Goal: Task Accomplishment & Management: Manage account settings

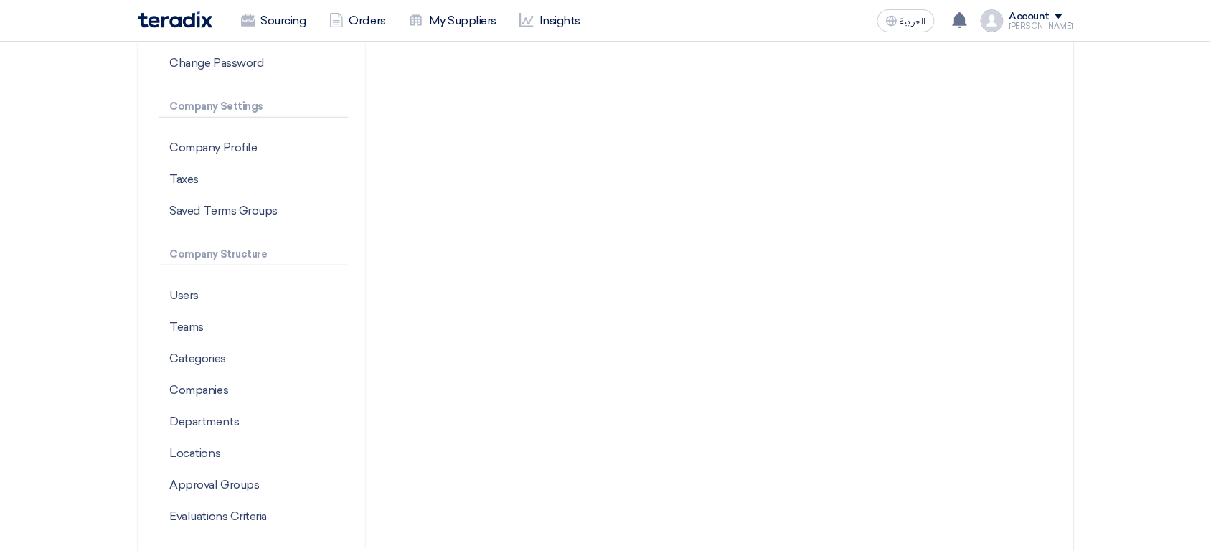
scroll to position [151, 0]
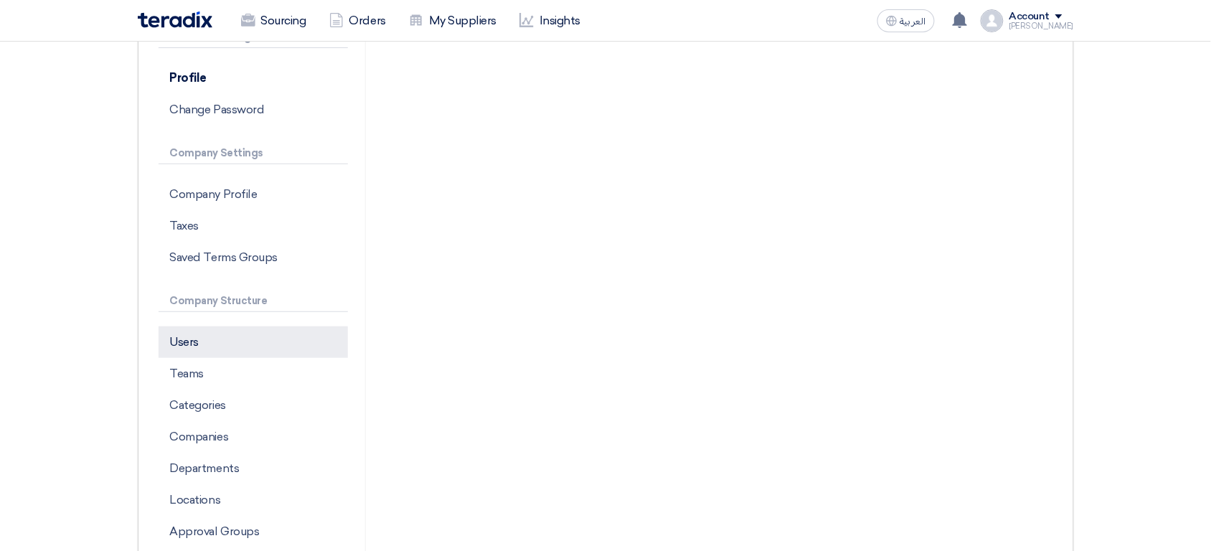
click at [211, 336] on p "Users" at bounding box center [252, 342] width 189 height 32
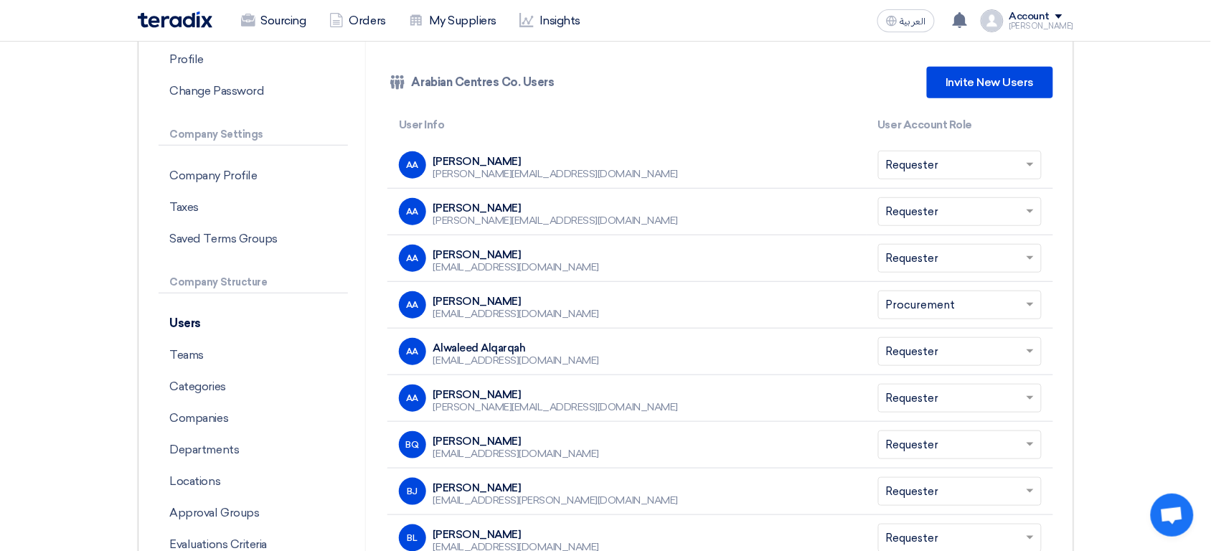
scroll to position [174, 0]
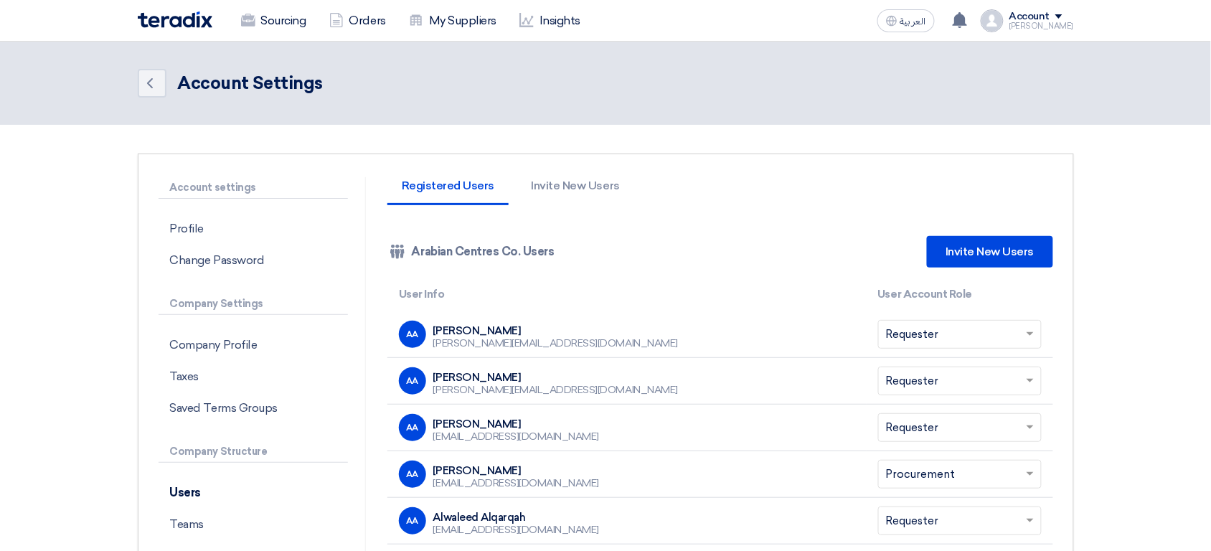
scroll to position [174, 0]
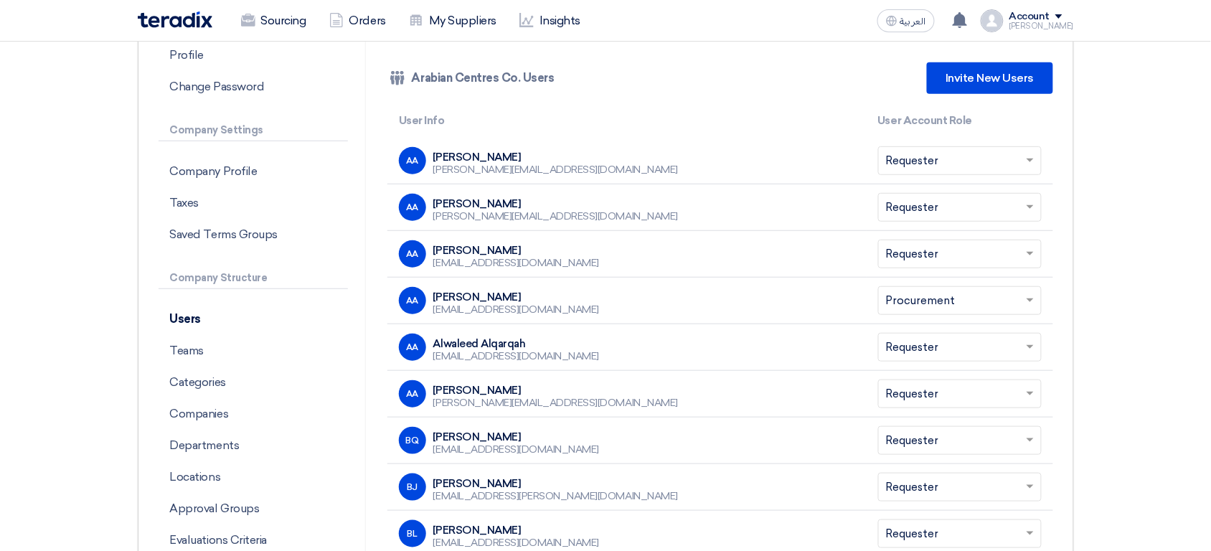
click at [1049, 18] on div "Account" at bounding box center [1029, 17] width 41 height 12
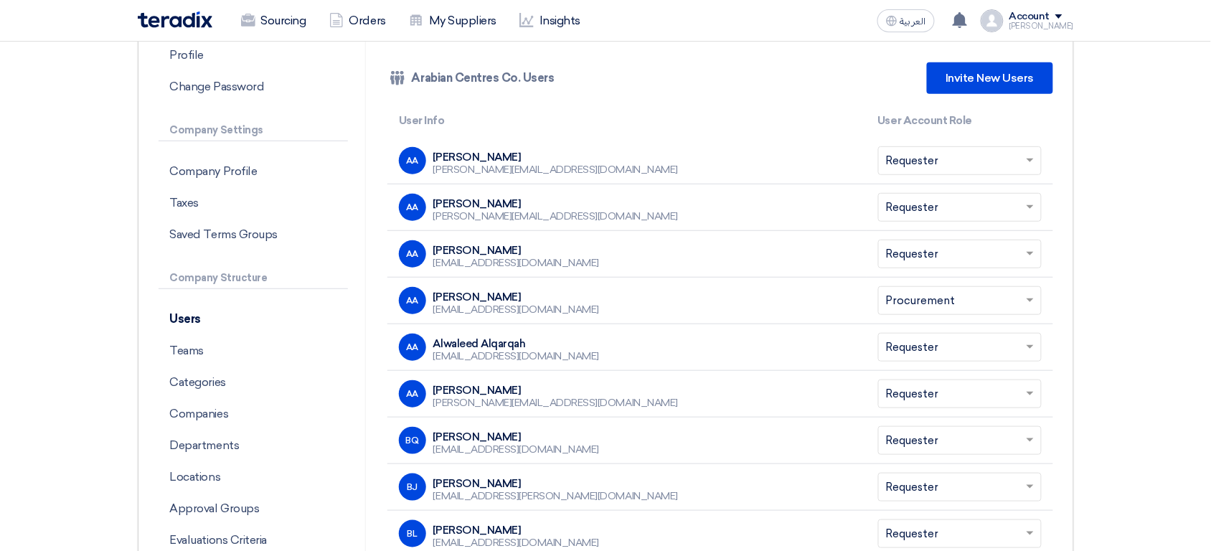
scroll to position [0, 0]
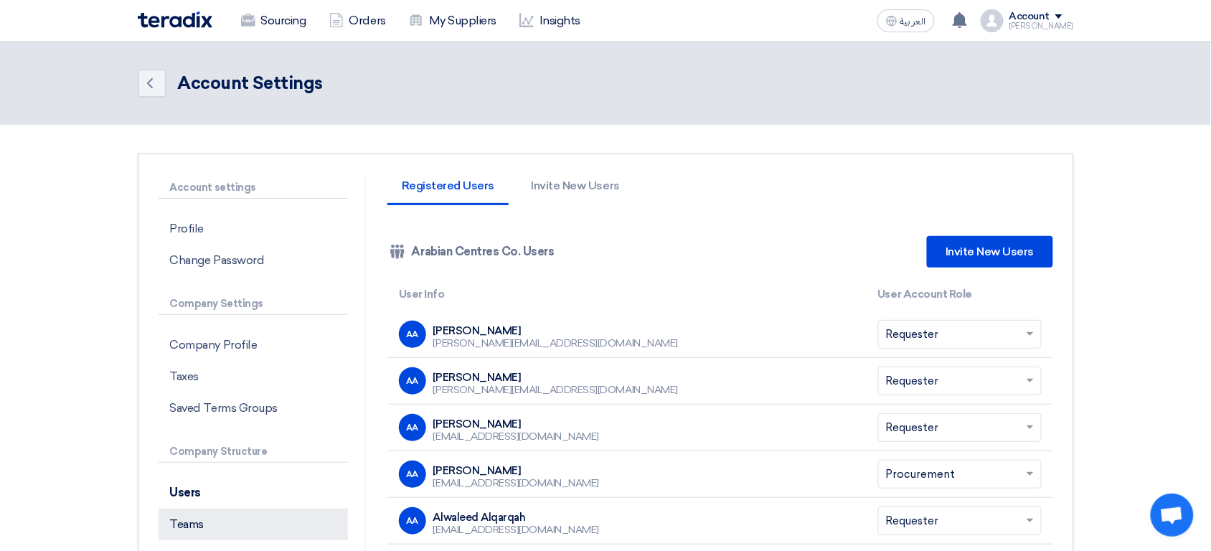
click at [246, 518] on p "Teams" at bounding box center [252, 524] width 189 height 32
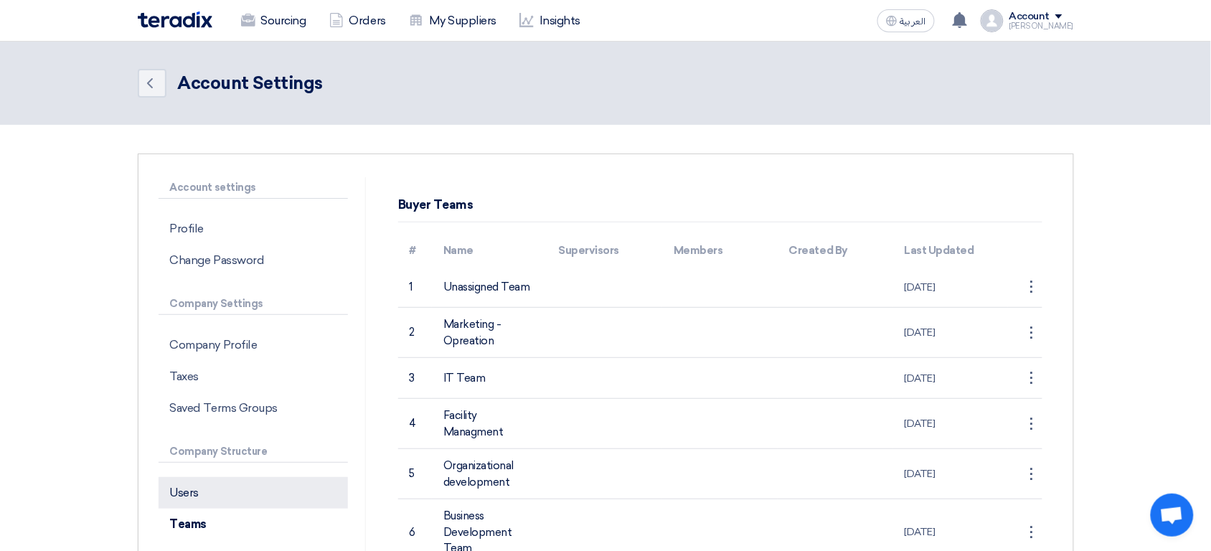
click at [197, 505] on p "Users" at bounding box center [252, 493] width 189 height 32
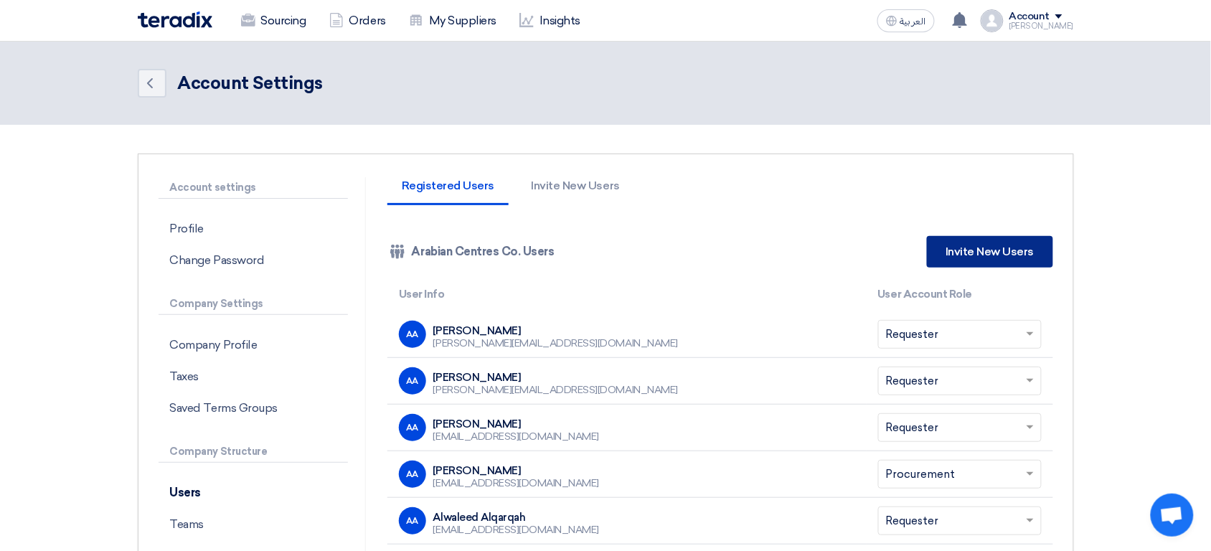
click at [987, 259] on link "Invite New Users" at bounding box center [989, 252] width 125 height 32
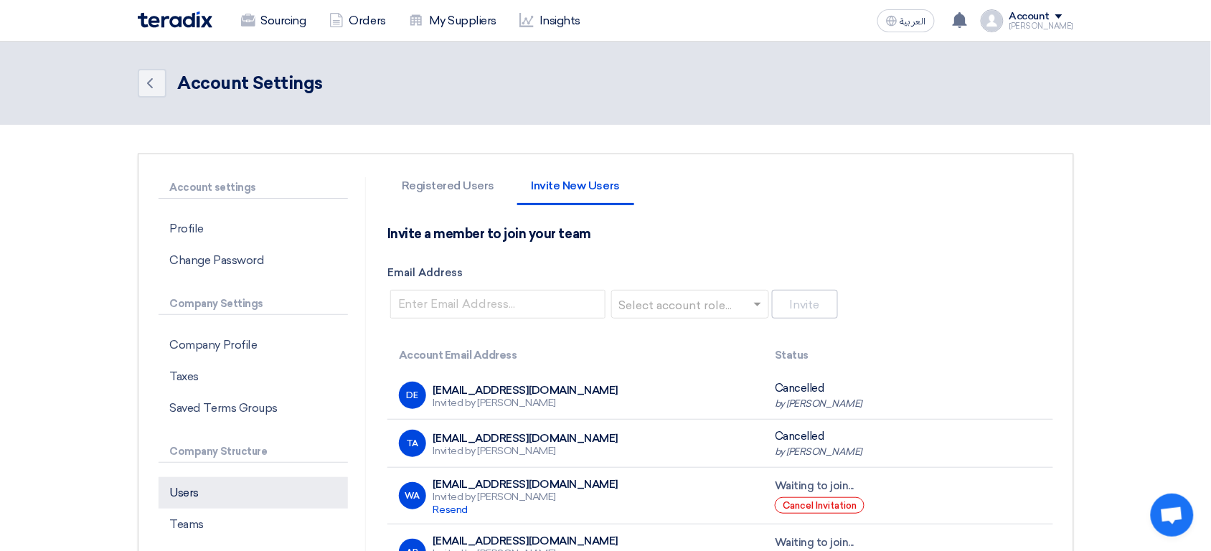
click at [262, 487] on p "Users" at bounding box center [252, 493] width 189 height 32
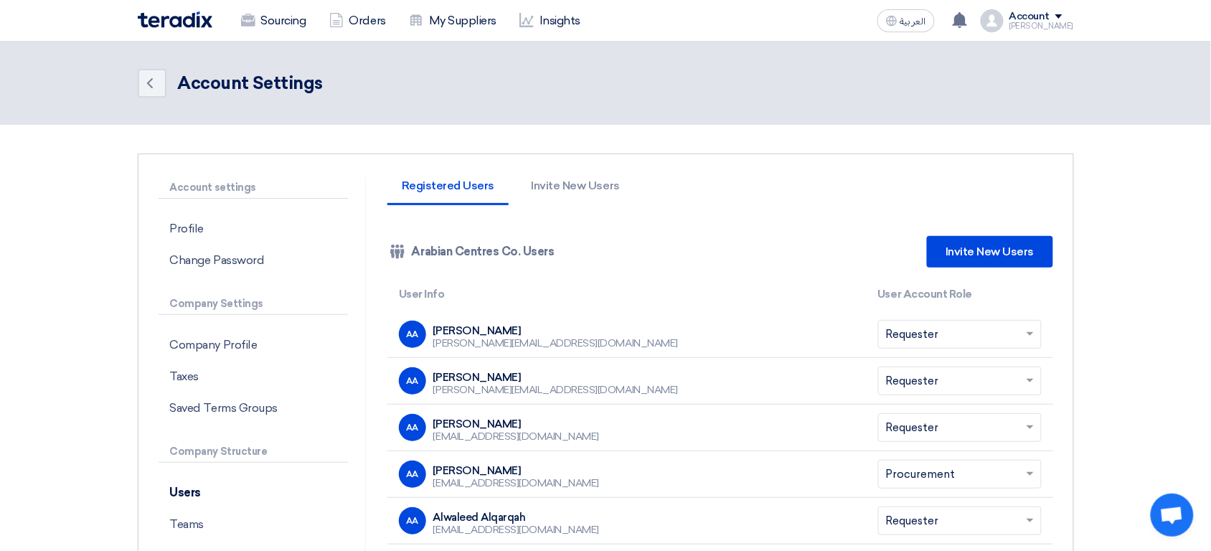
click at [1065, 24] on div "[PERSON_NAME]" at bounding box center [1041, 26] width 65 height 8
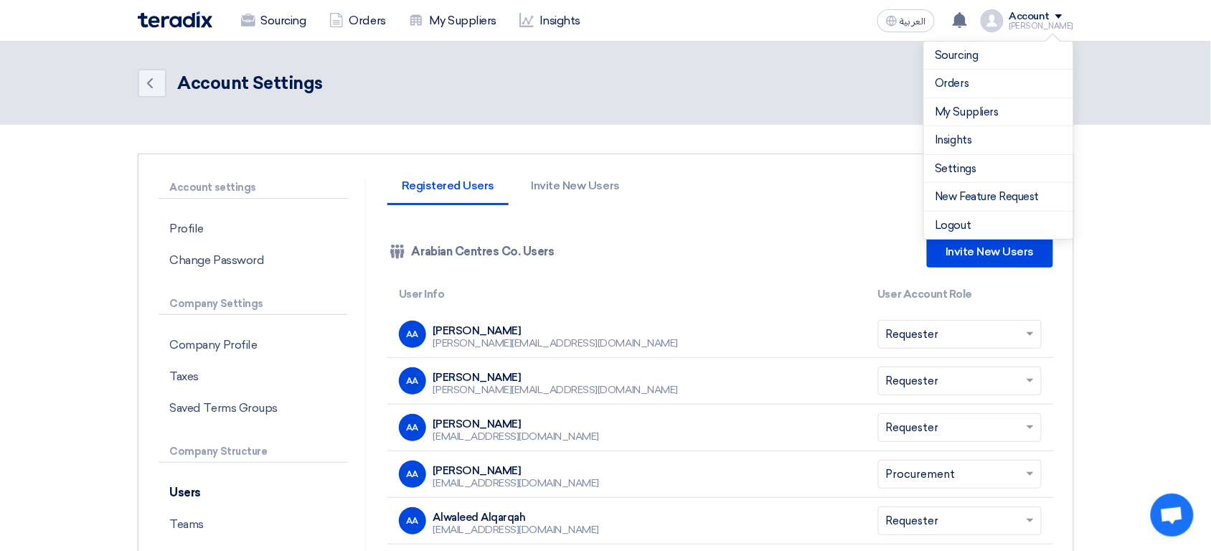
scroll to position [569, 0]
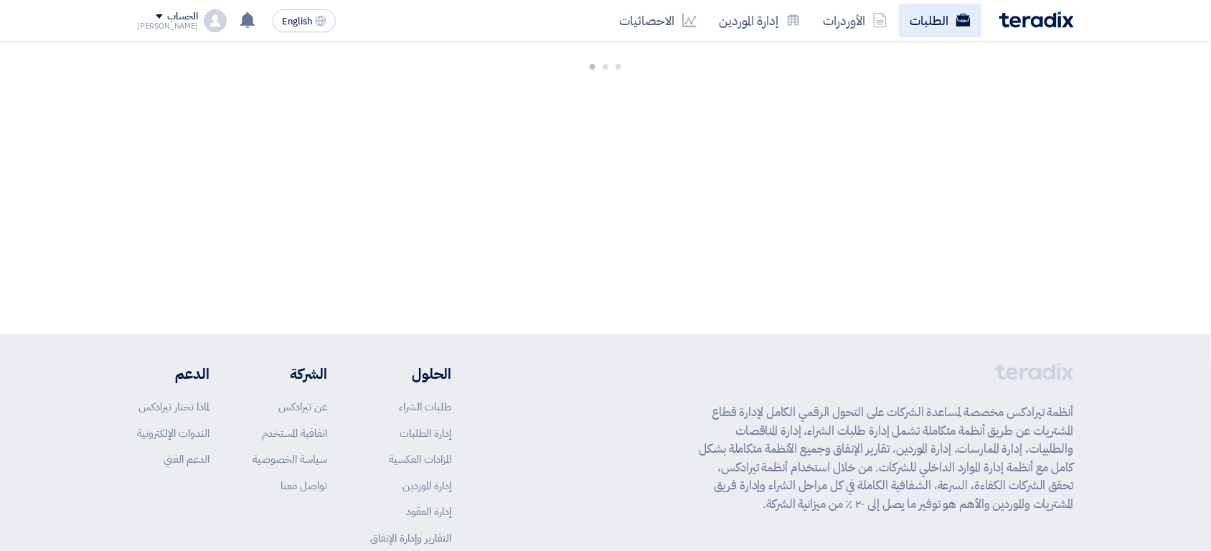
click at [949, 23] on link "الطلبات" at bounding box center [940, 21] width 83 height 34
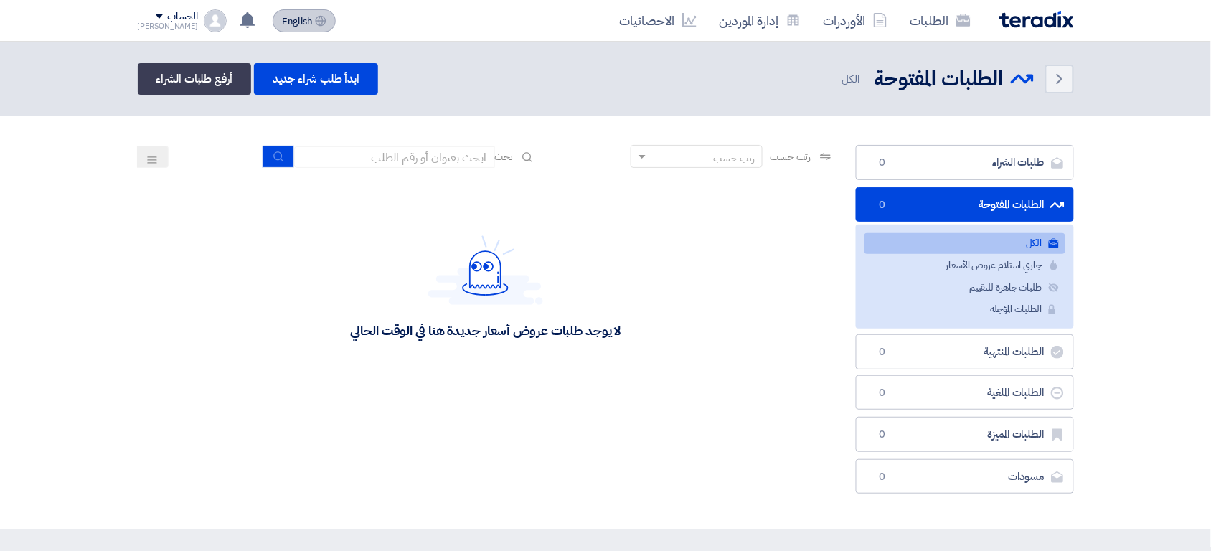
click at [291, 24] on span "English" at bounding box center [297, 21] width 30 height 10
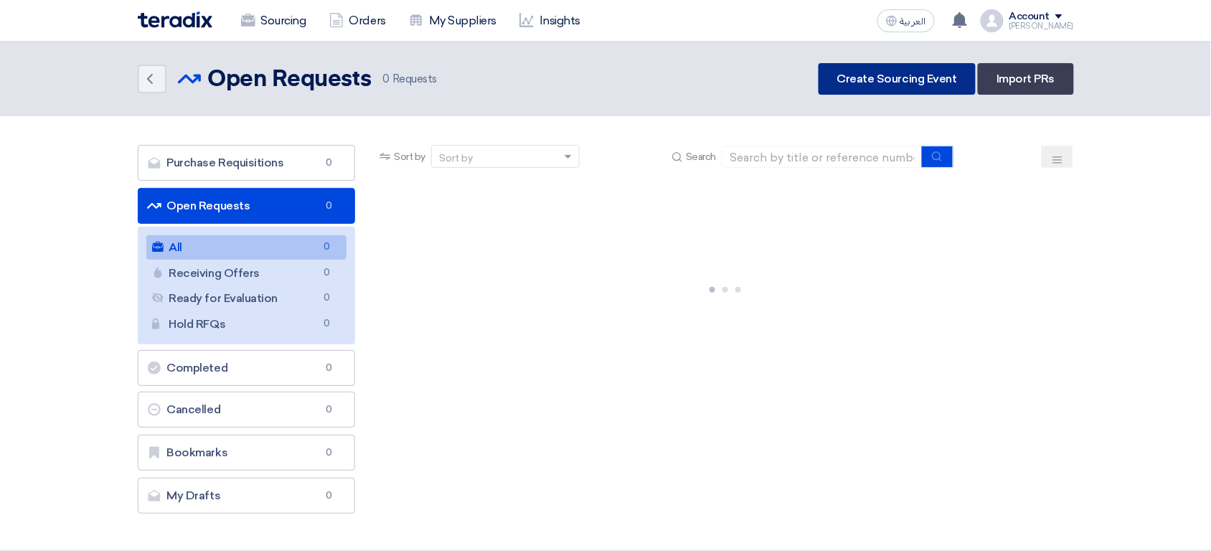
click at [901, 82] on link "Create Sourcing Event" at bounding box center [896, 79] width 157 height 32
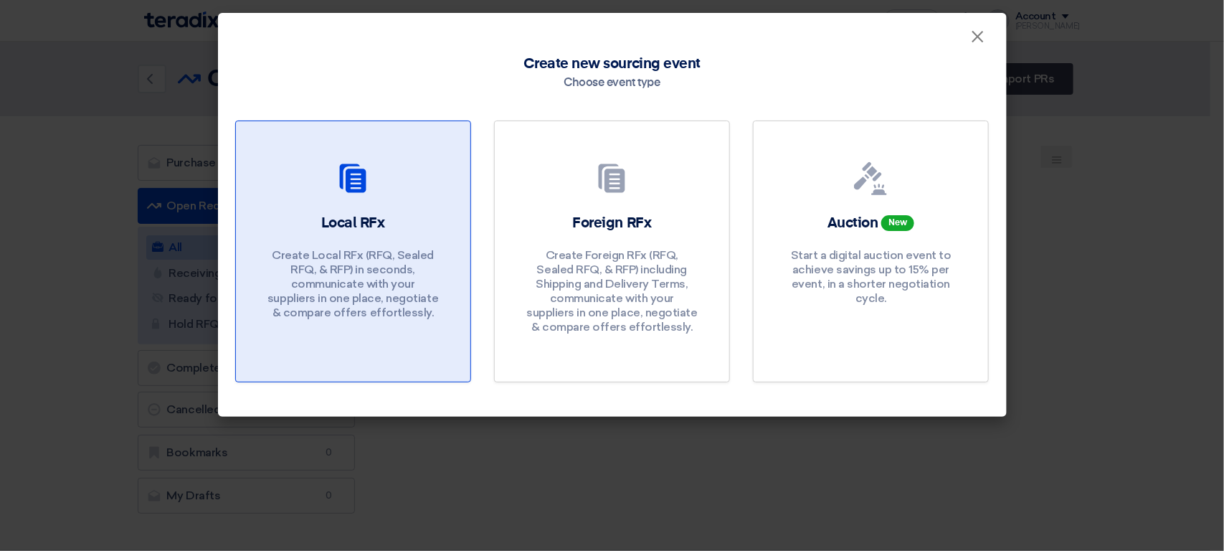
click at [362, 271] on p "Create Local RFx (RFQ, Sealed RFQ, & RFP) in seconds, communicate with your sup…" at bounding box center [353, 284] width 172 height 72
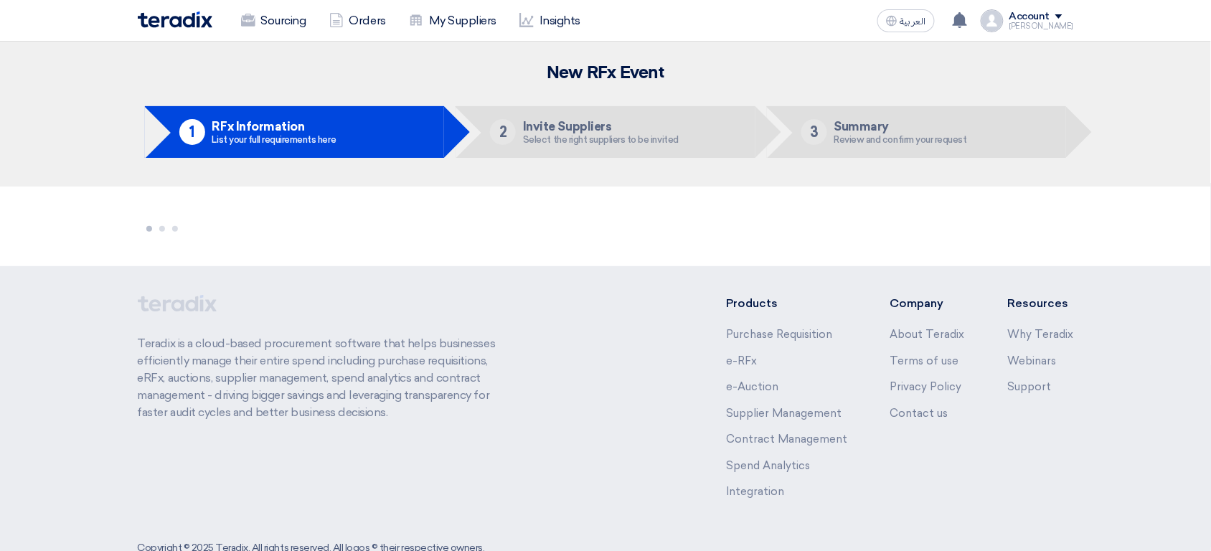
click at [1052, 22] on div "[PERSON_NAME]" at bounding box center [1041, 26] width 65 height 8
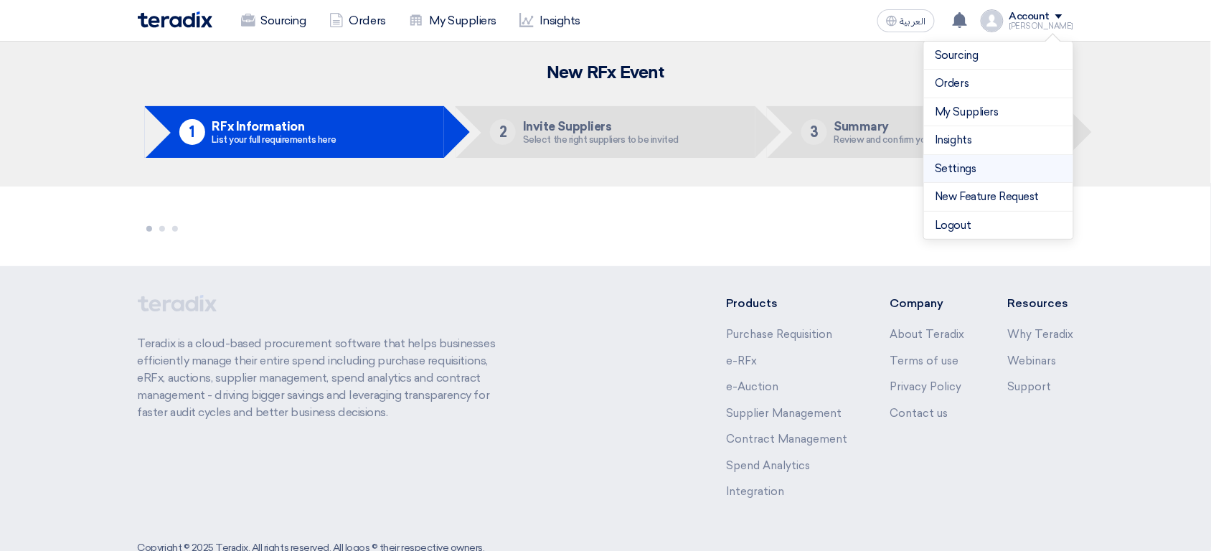
click at [995, 167] on link "Settings" at bounding box center [998, 169] width 126 height 16
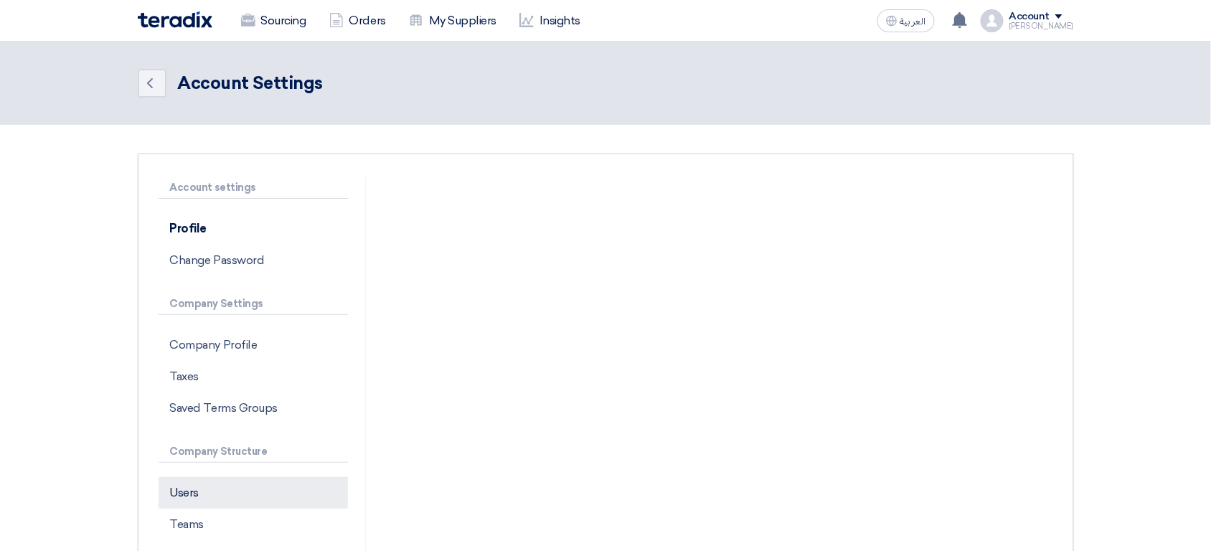
click at [237, 486] on p "Users" at bounding box center [252, 493] width 189 height 32
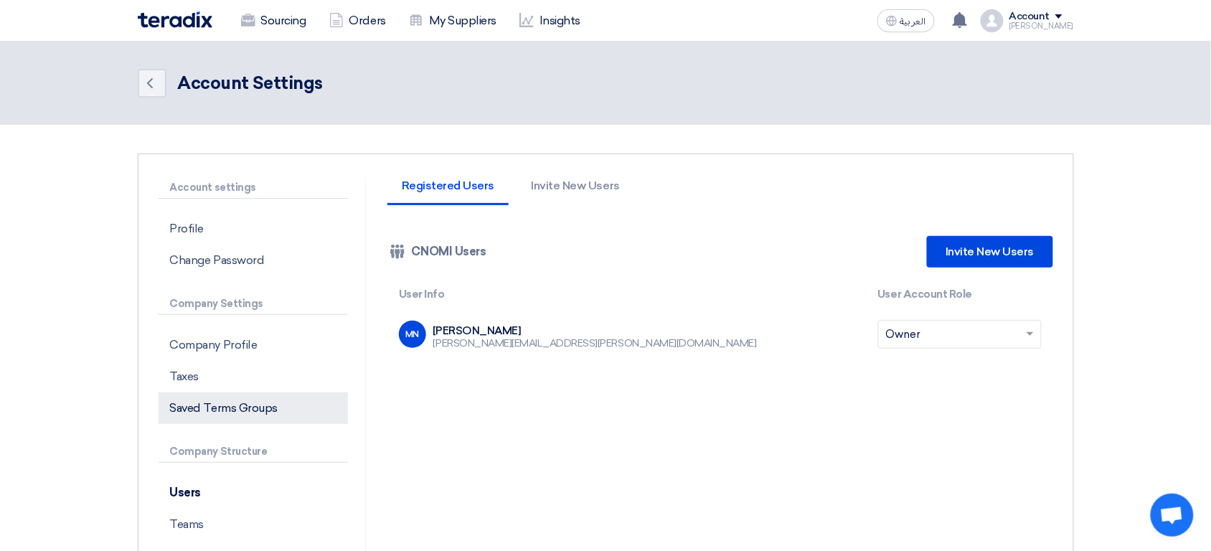
scroll to position [4, 0]
